Goal: Navigation & Orientation: Go to known website

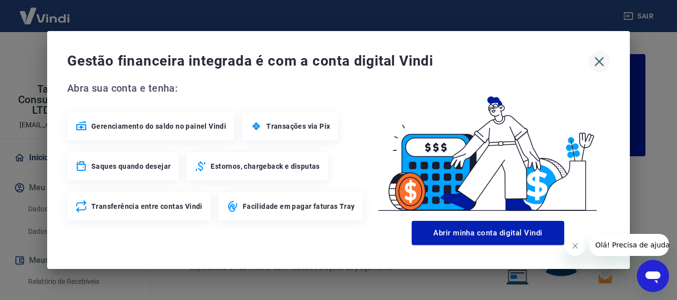
click at [598, 58] on icon "button" at bounding box center [599, 62] width 16 height 16
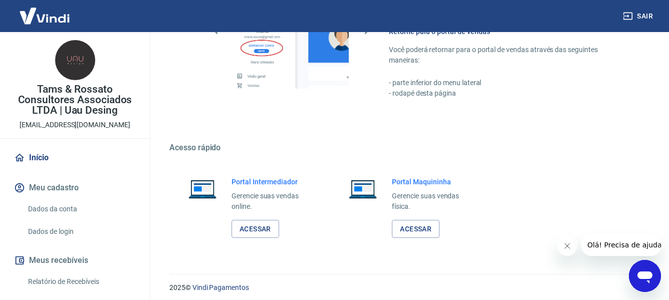
scroll to position [626, 0]
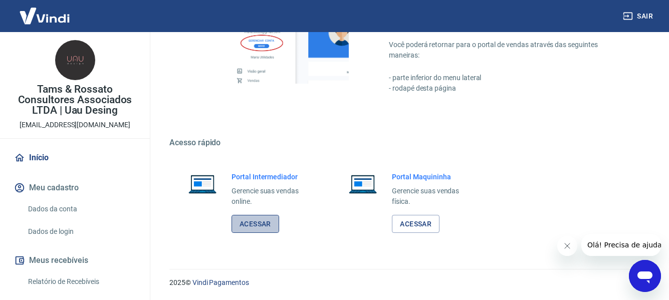
click at [256, 221] on link "Acessar" at bounding box center [256, 224] width 48 height 19
